Goal: Task Accomplishment & Management: Use online tool/utility

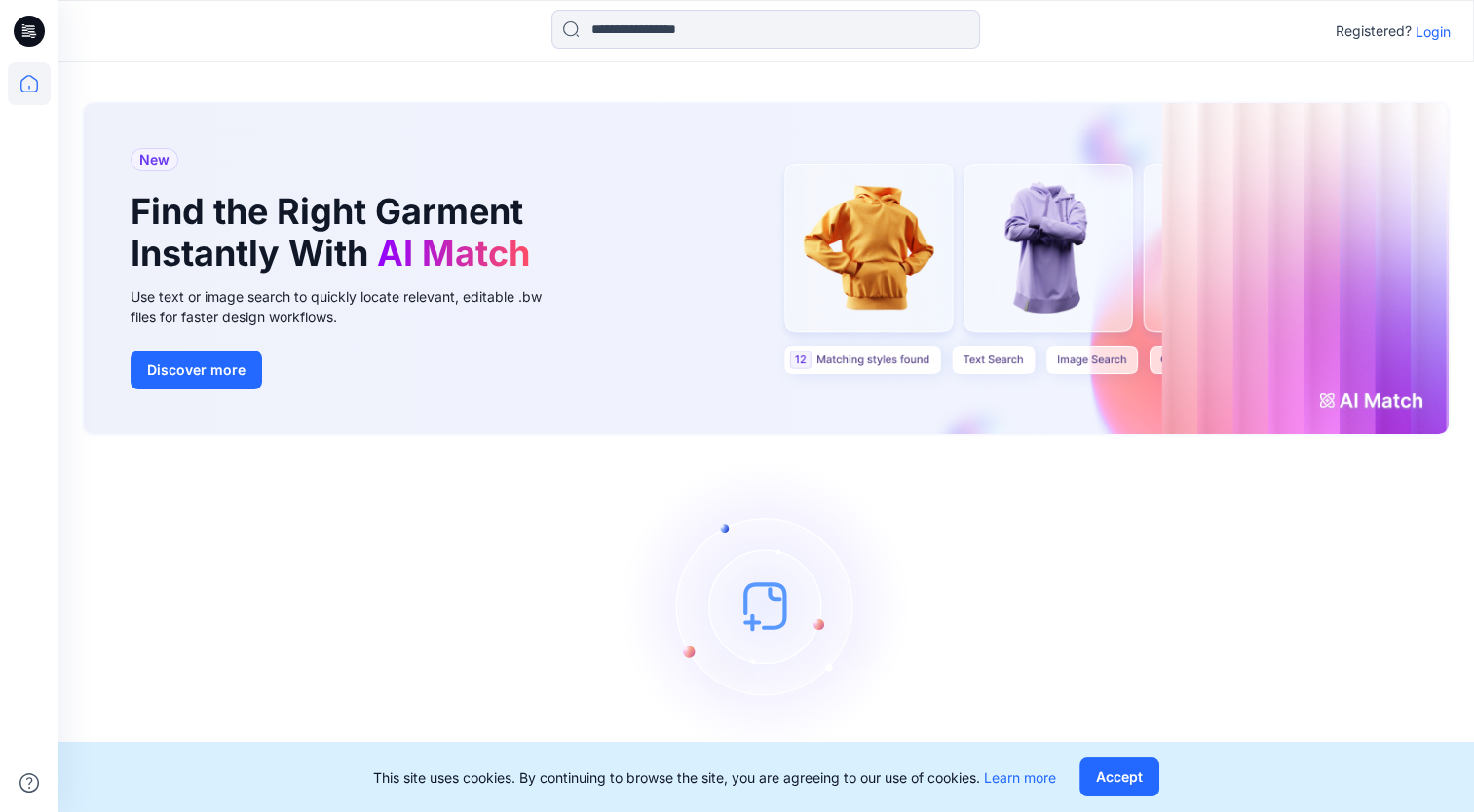
click at [1441, 32] on p "Login" at bounding box center [1433, 32] width 35 height 21
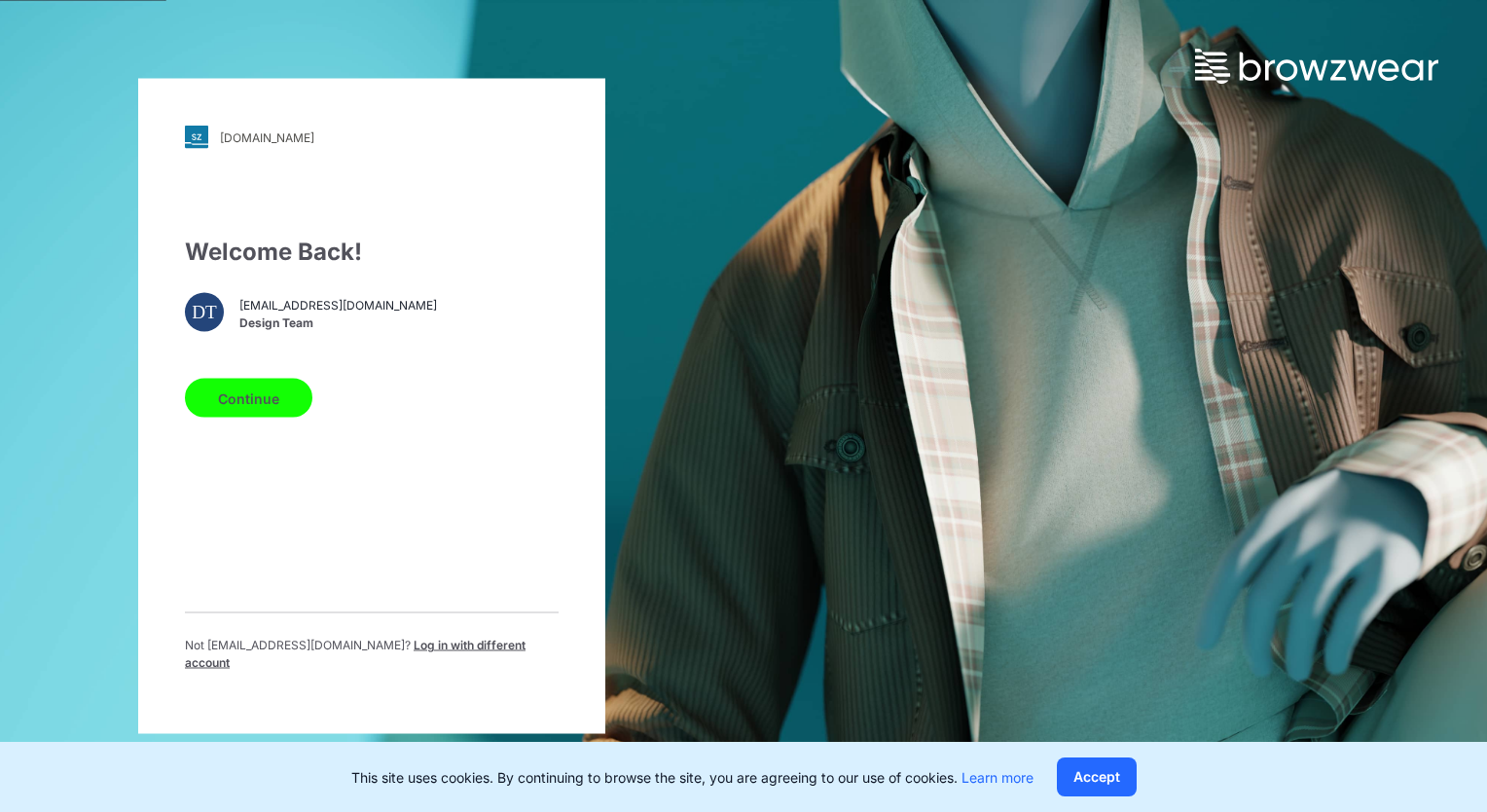
click at [262, 415] on button "Continue" at bounding box center [248, 398] width 127 height 39
click at [265, 408] on button "Continue" at bounding box center [248, 398] width 127 height 39
click at [1109, 766] on button "Accept" at bounding box center [1097, 778] width 80 height 39
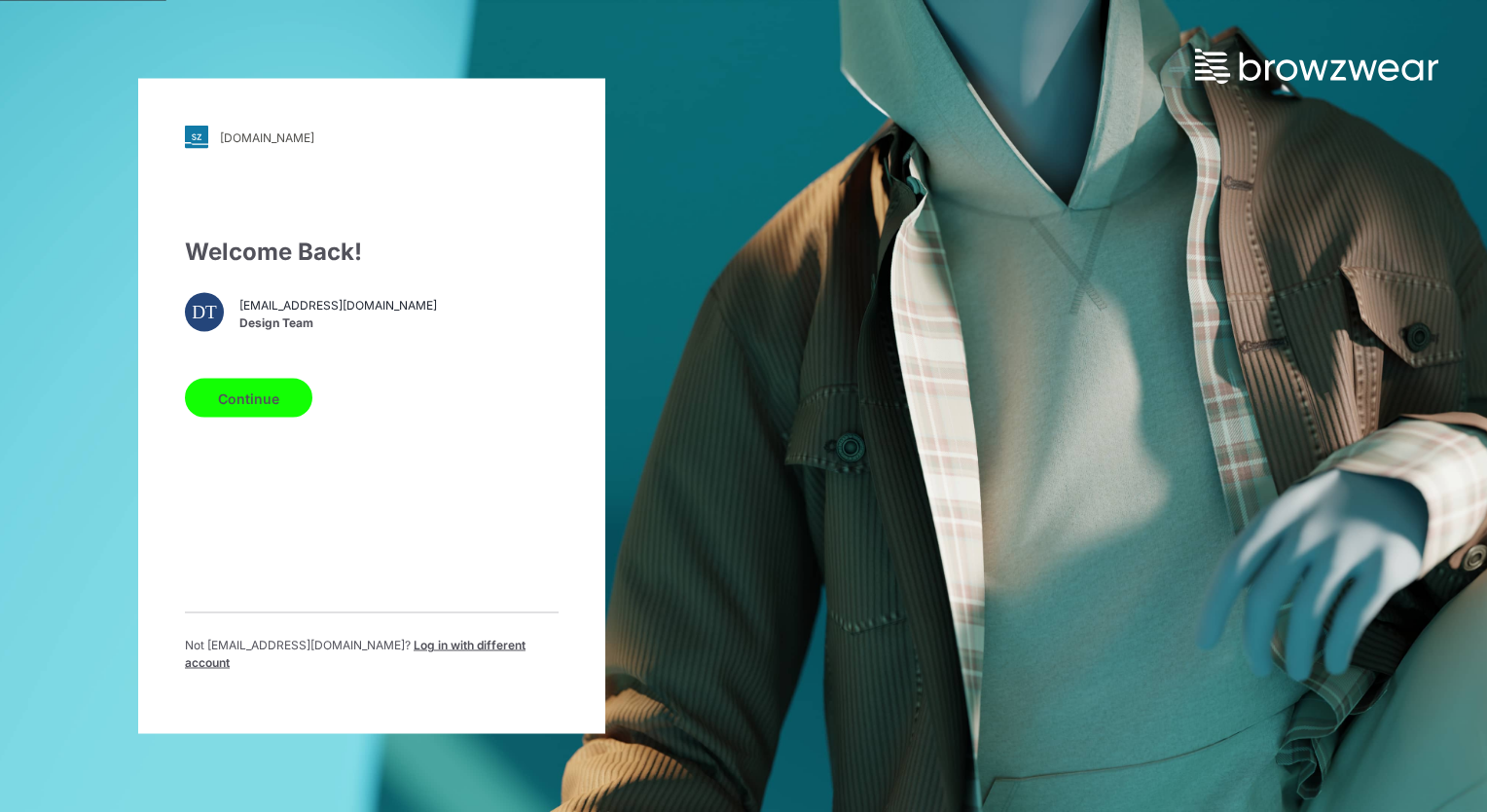
click at [271, 409] on button "Continue" at bounding box center [248, 398] width 127 height 39
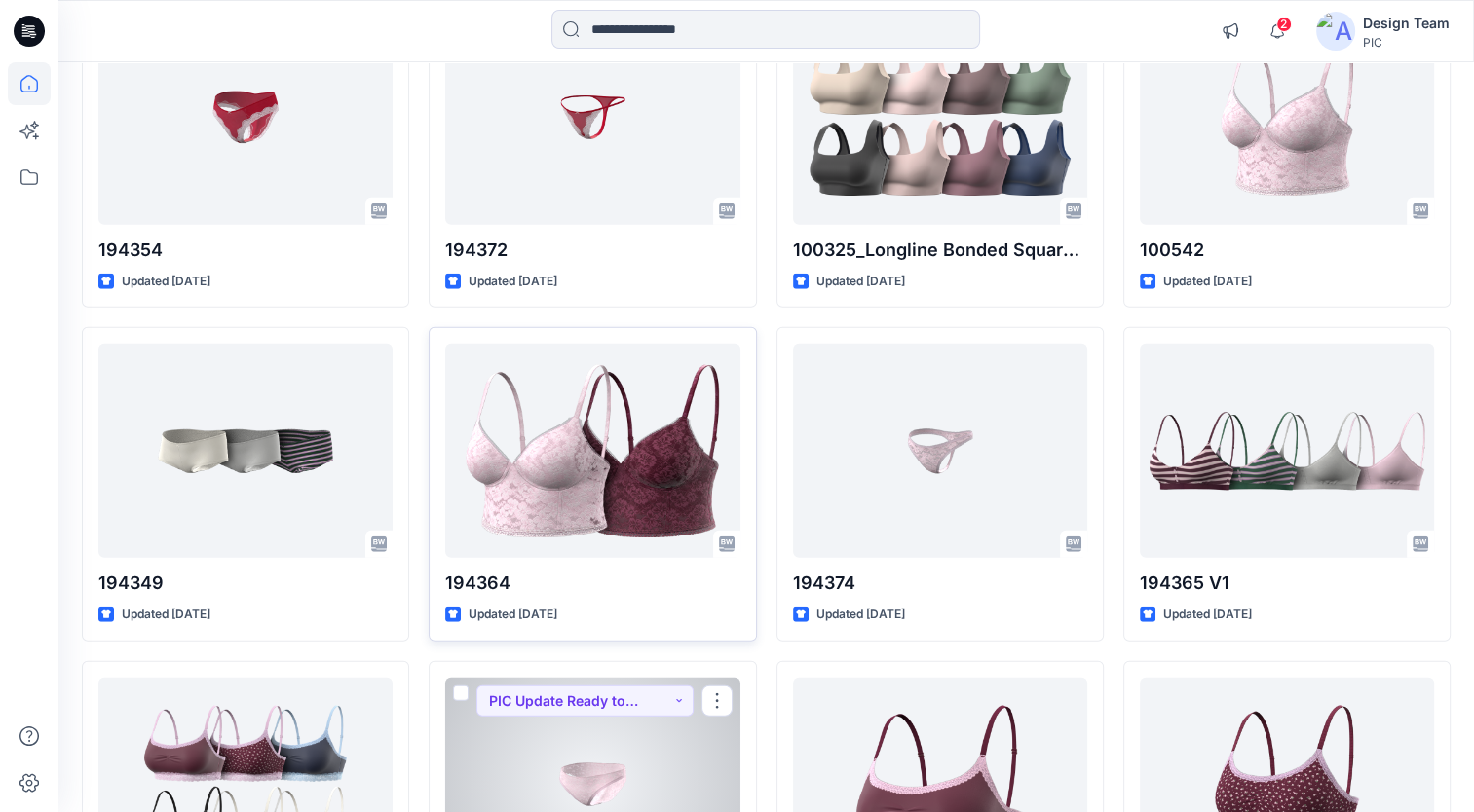
scroll to position [4602, 0]
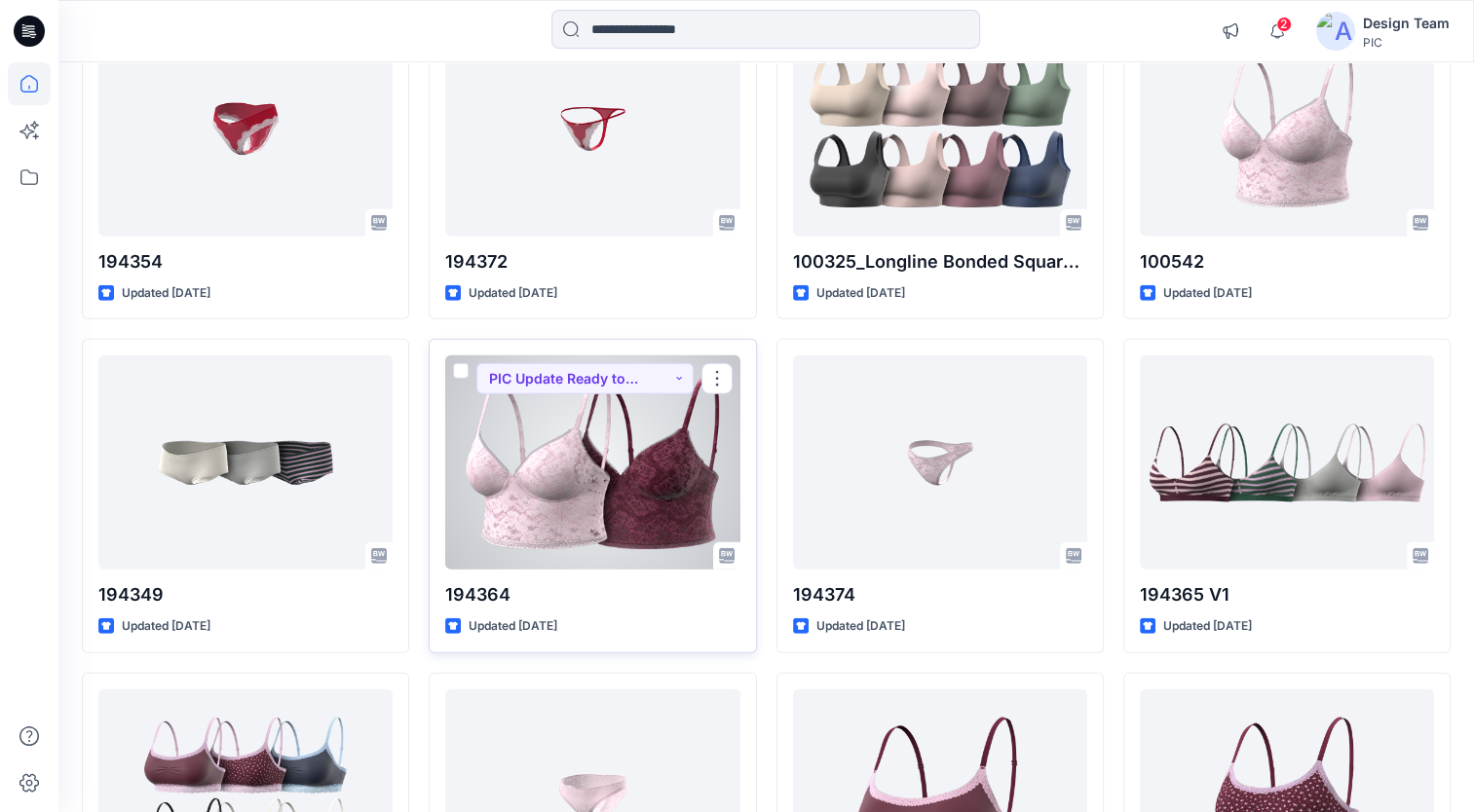
click at [654, 417] on div at bounding box center [592, 462] width 294 height 214
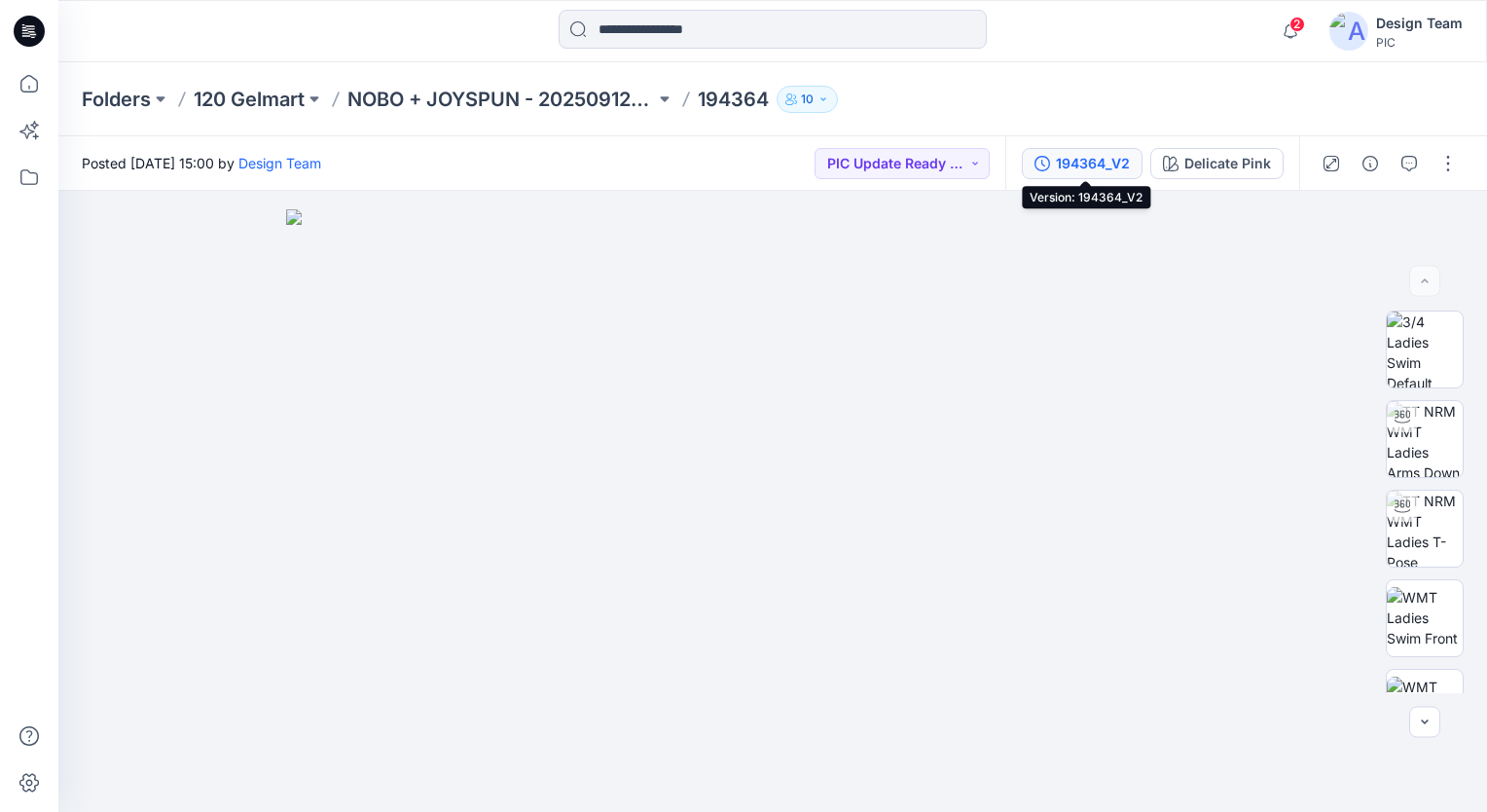
click at [1075, 159] on div "194364_V2" at bounding box center [1093, 164] width 74 height 22
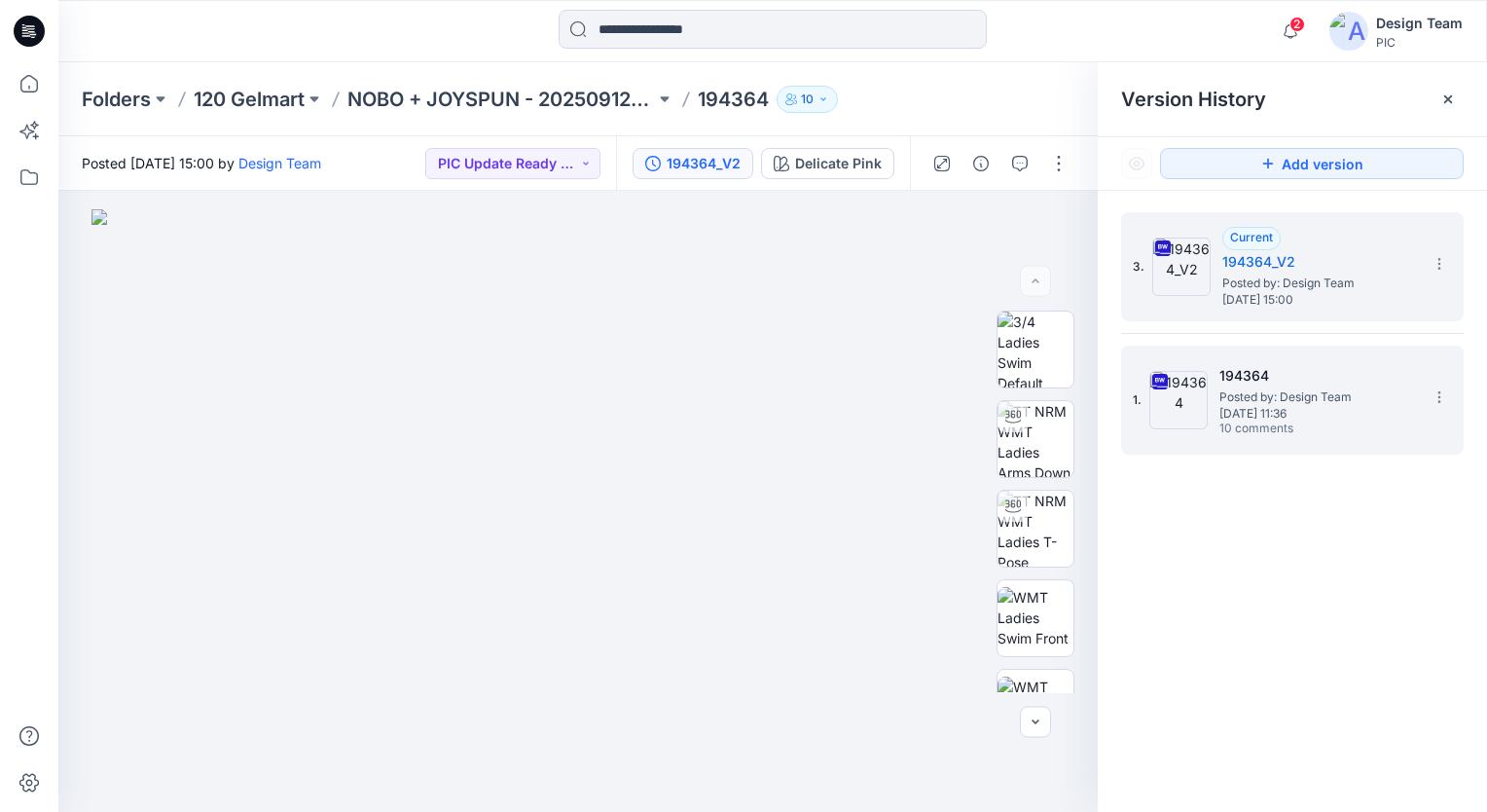
click at [1305, 414] on span "[DATE] 11:36" at bounding box center [1318, 414] width 195 height 14
